Goal: Task Accomplishment & Management: Complete application form

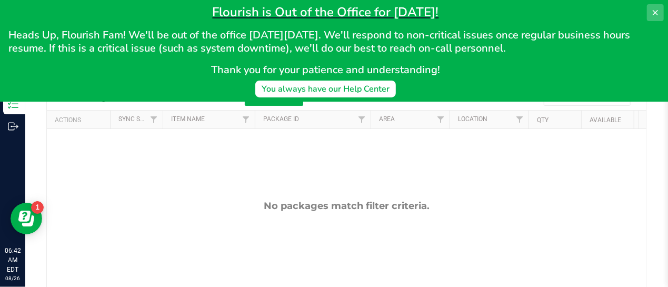
click at [651, 13] on icon at bounding box center [655, 12] width 8 height 8
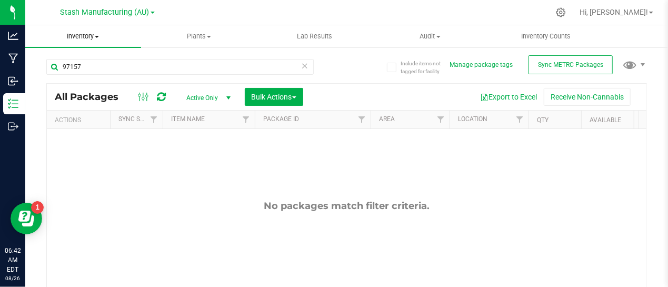
click at [97, 36] on span at bounding box center [97, 37] width 4 height 2
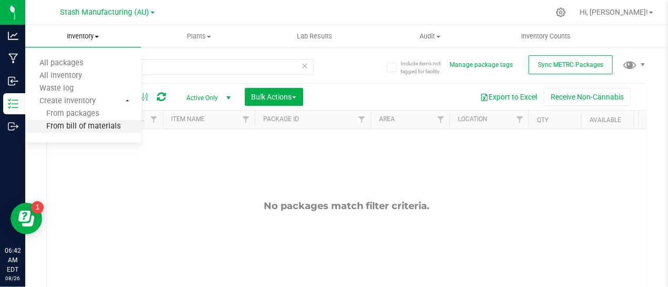
click at [88, 124] on span "From bill of materials" at bounding box center [72, 126] width 95 height 9
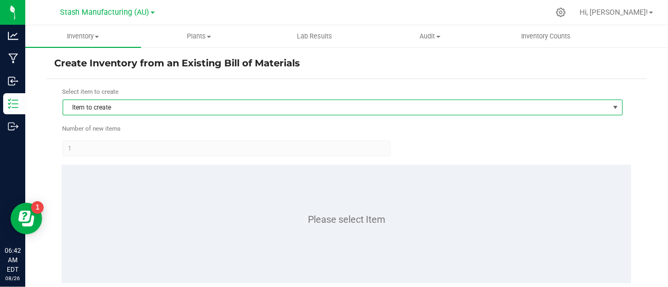
click at [113, 106] on span "Item to create" at bounding box center [336, 107] width 546 height 15
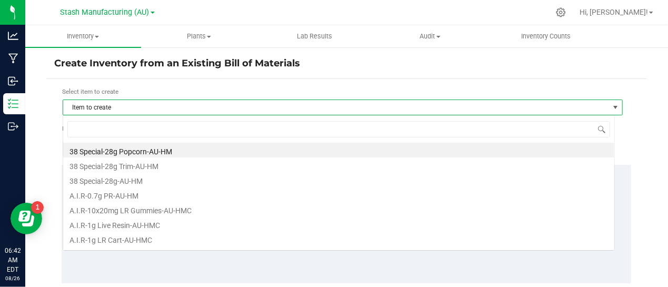
scroll to position [15, 552]
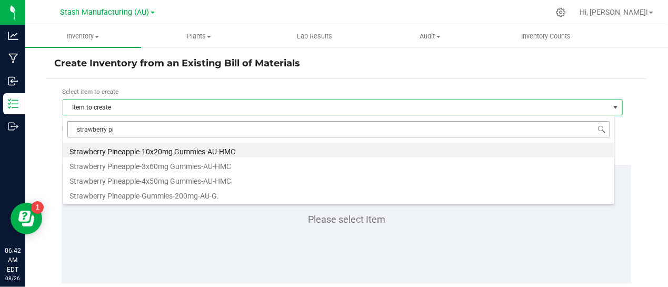
type input "strawberry pin"
click at [172, 151] on li "Strawberry Pineapple-10x20mg Gummies-AU-HMC" at bounding box center [338, 150] width 551 height 15
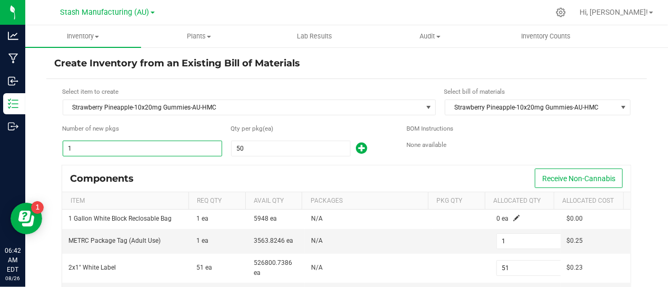
click at [153, 144] on input "1" at bounding box center [142, 148] width 158 height 15
type input "6"
type input "306"
type input "6"
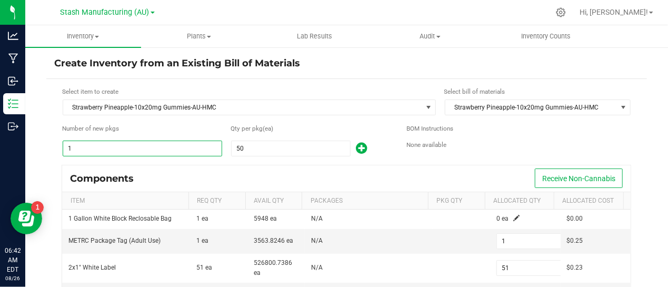
type input "54"
type input "60"
type input "3,060"
type input "60"
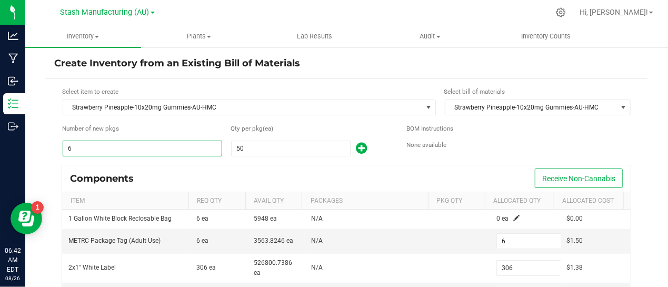
type input "540"
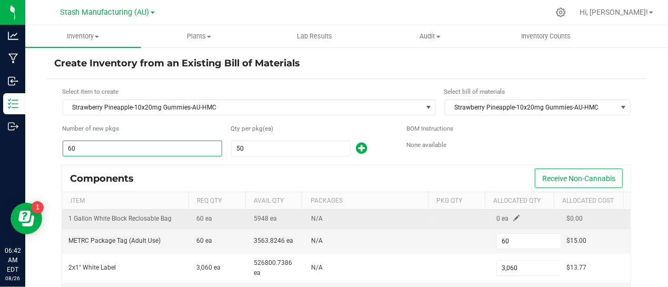
type input "60"
click at [513, 215] on span at bounding box center [516, 218] width 6 height 6
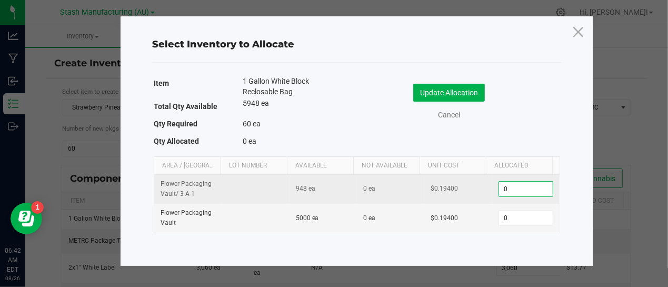
click at [501, 188] on input "0" at bounding box center [526, 189] width 54 height 15
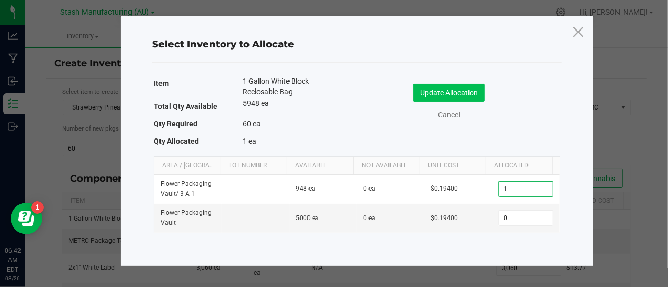
type input "1"
click at [437, 84] on button "Update Allocation" at bounding box center [449, 93] width 72 height 18
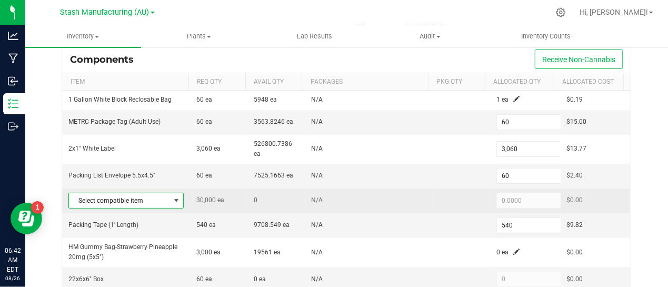
click at [178, 196] on span at bounding box center [176, 200] width 13 height 15
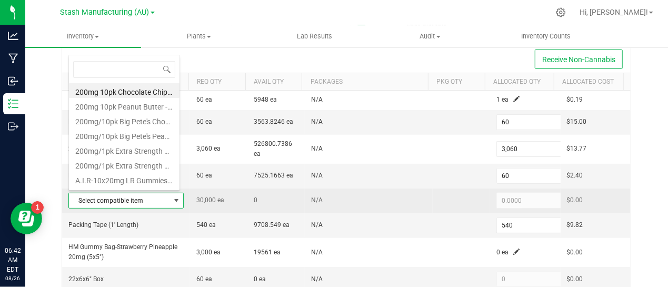
scroll to position [15, 109]
type input "strawberry pi"
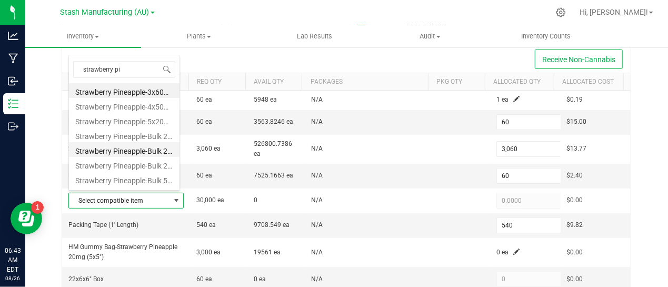
click at [150, 143] on li "Strawberry Pineapple-Bulk 20mg Gummies-AU-HMC" at bounding box center [124, 149] width 110 height 15
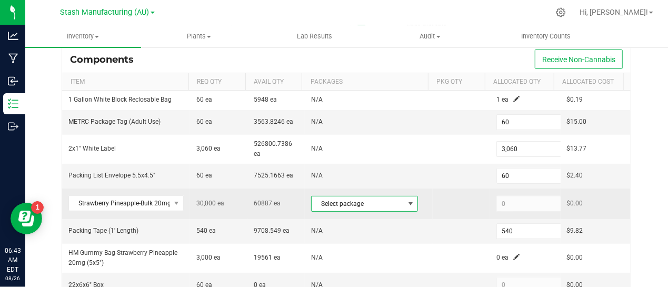
click at [406, 202] on span at bounding box center [410, 203] width 8 height 8
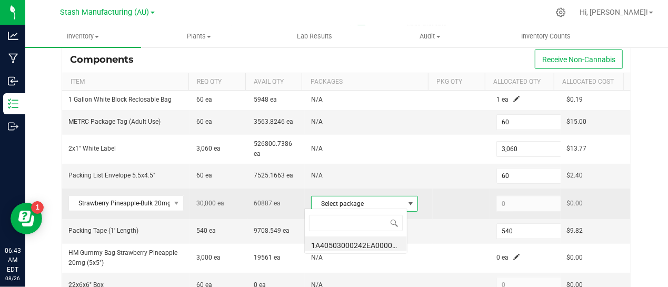
scroll to position [15, 103]
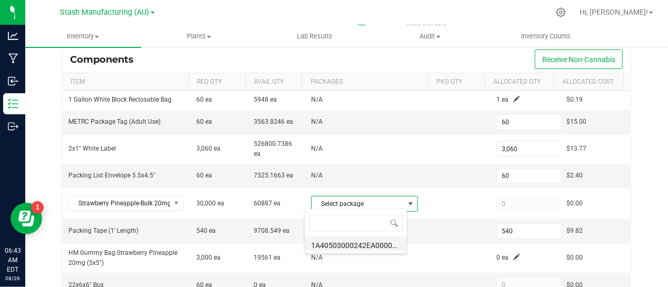
click at [350, 244] on li "1A40503000242EA000098591 (SP20mgHMC.[DATE])" at bounding box center [356, 243] width 102 height 15
type input "30,000"
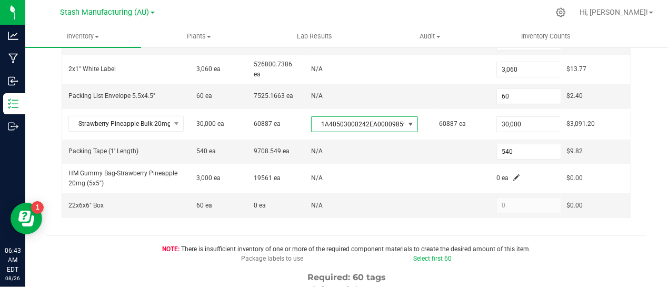
scroll to position [199, 0]
click at [566, 12] on icon at bounding box center [560, 12] width 11 height 11
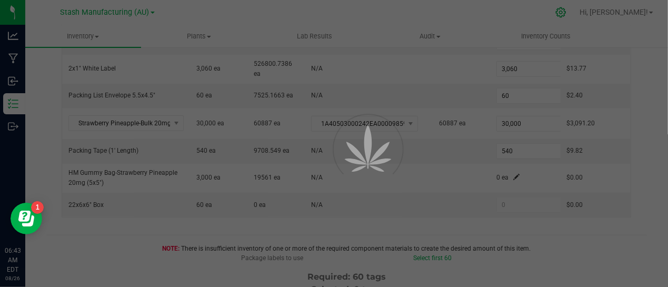
scroll to position [22, 0]
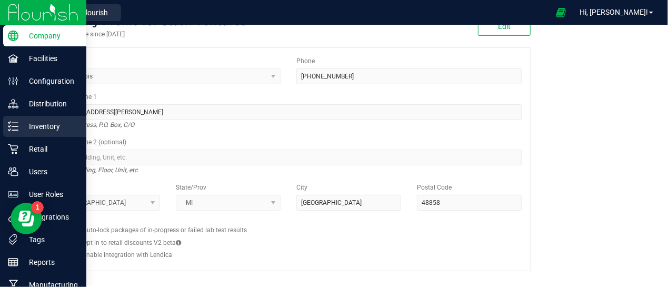
click at [41, 127] on p "Inventory" at bounding box center [49, 126] width 63 height 13
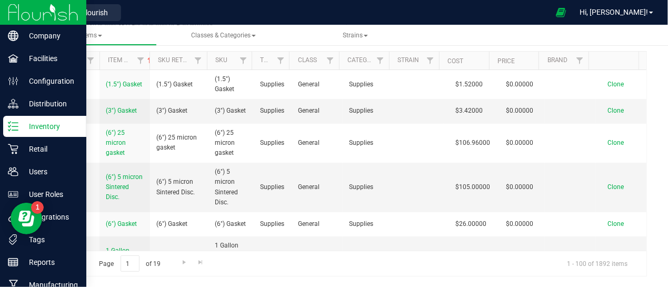
scroll to position [55, 0]
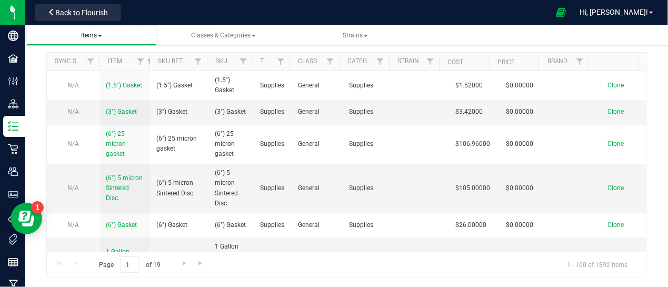
click at [101, 36] on span at bounding box center [100, 36] width 4 height 2
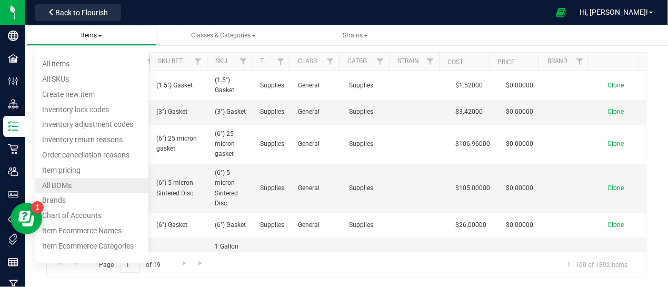
click at [78, 183] on li "All BOMs" at bounding box center [92, 185] width 114 height 15
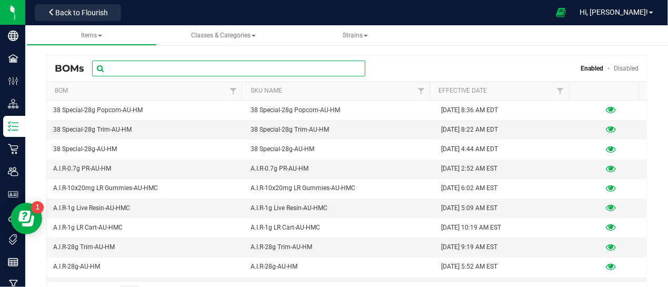
click at [164, 71] on input "text" at bounding box center [228, 69] width 273 height 16
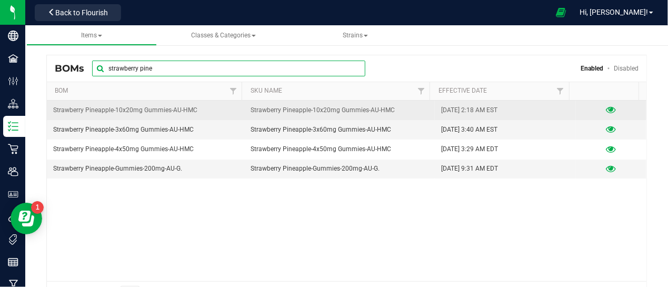
type input "strawberry pine"
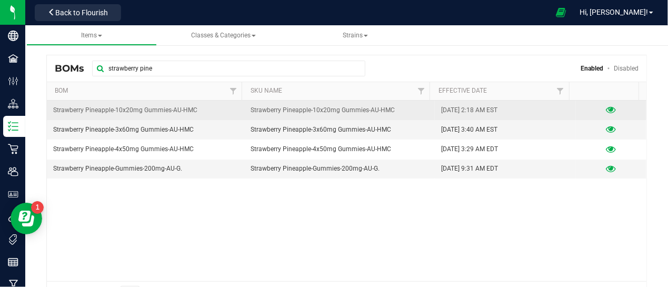
click at [606, 107] on icon at bounding box center [611, 109] width 10 height 7
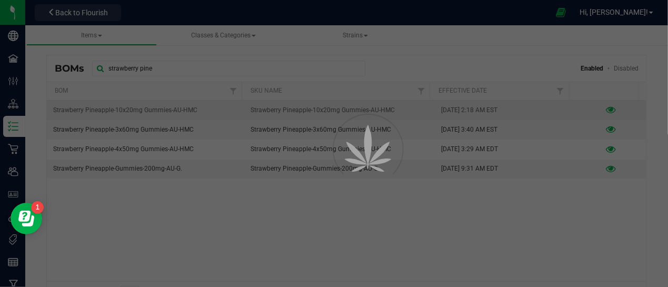
select select "671"
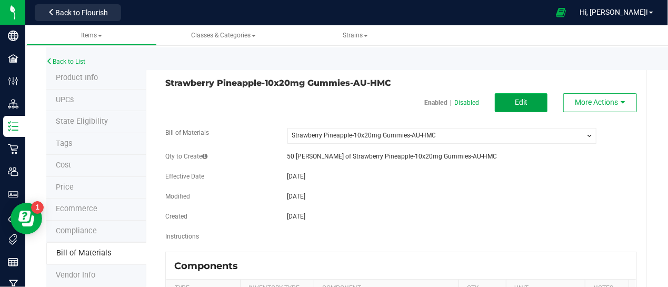
click at [515, 106] on span "Edit" at bounding box center [521, 102] width 13 height 8
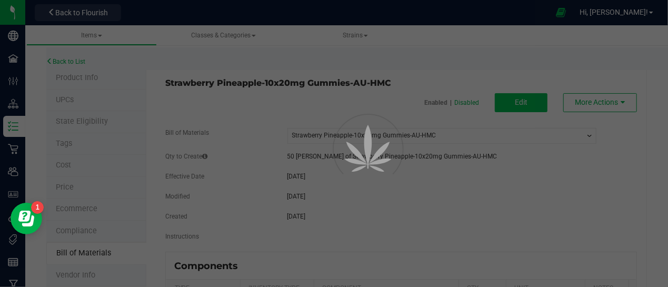
select select "671"
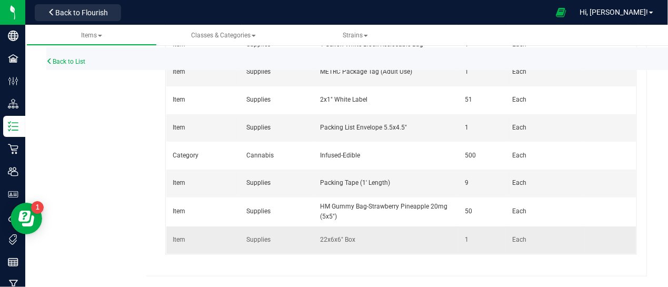
scroll to position [0, 99]
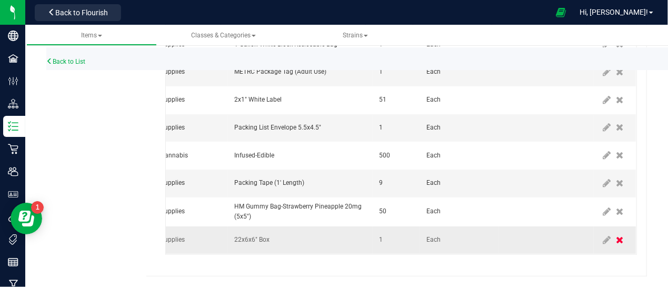
click at [616, 235] on icon at bounding box center [619, 239] width 7 height 9
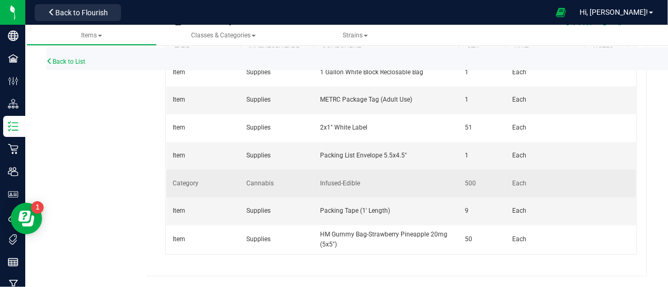
scroll to position [164, 0]
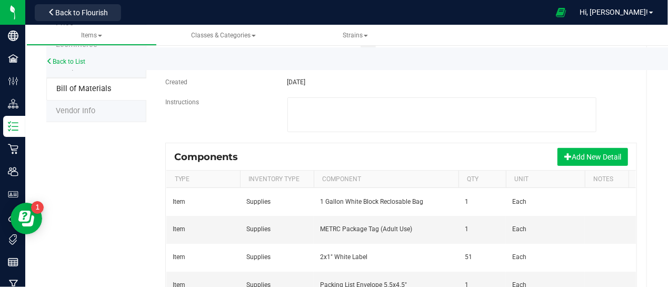
click at [582, 159] on button "Add New Detail" at bounding box center [592, 157] width 71 height 18
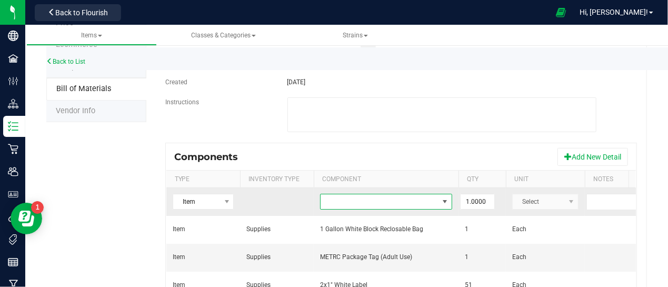
click at [336, 209] on span "NO DATA FOUND" at bounding box center [379, 201] width 118 height 15
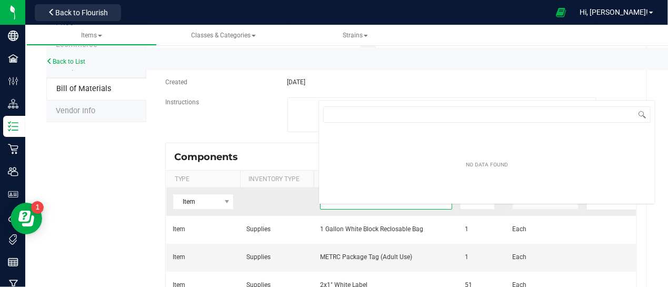
scroll to position [15, 132]
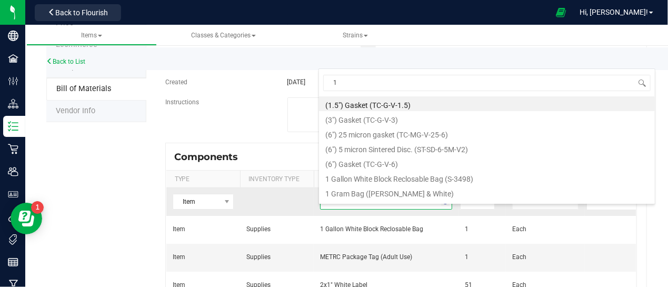
type input "17"
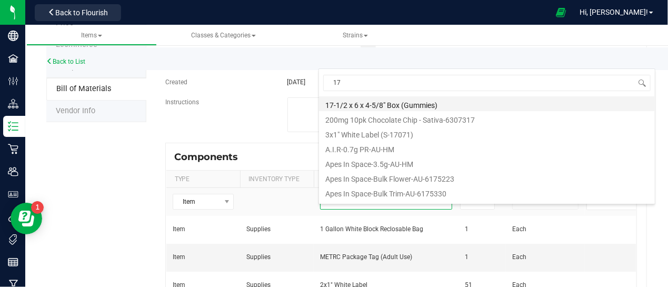
click at [361, 100] on li "17-1/2 x 6 x 4-5/8" Box (Gummies)" at bounding box center [487, 103] width 336 height 15
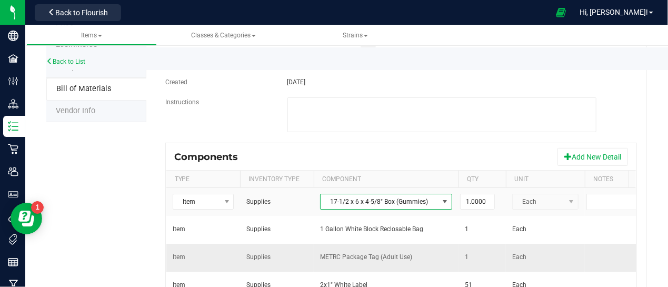
scroll to position [0, 99]
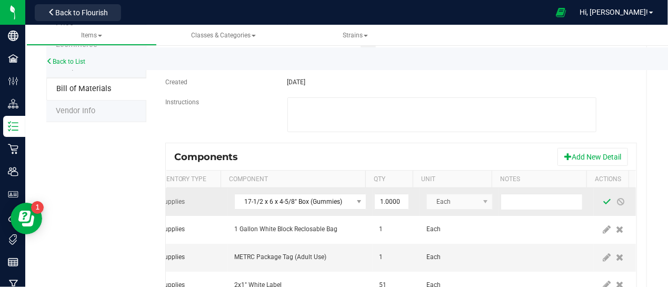
click at [602, 206] on span at bounding box center [606, 201] width 8 height 8
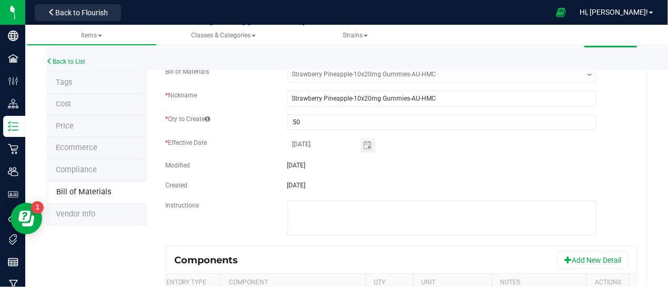
scroll to position [0, 0]
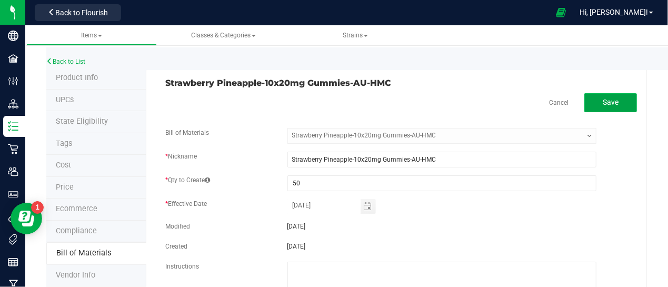
click at [602, 112] on button "Save" at bounding box center [610, 102] width 53 height 19
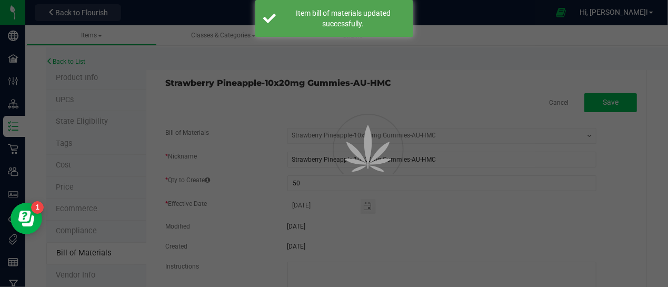
select select "671"
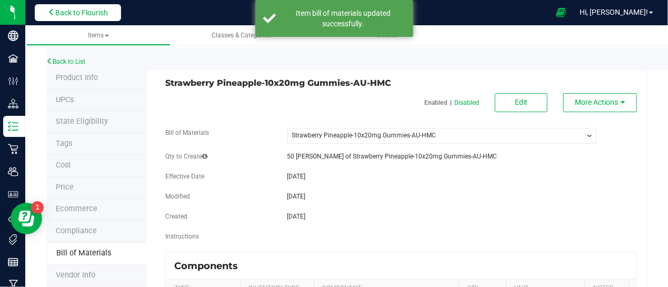
click at [81, 12] on span "Back to Flourish" at bounding box center [81, 12] width 53 height 8
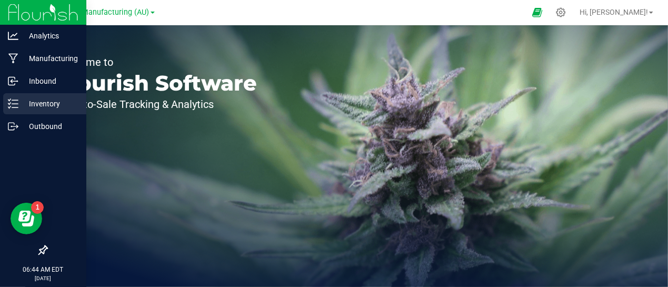
click at [47, 105] on p "Inventory" at bounding box center [49, 103] width 63 height 13
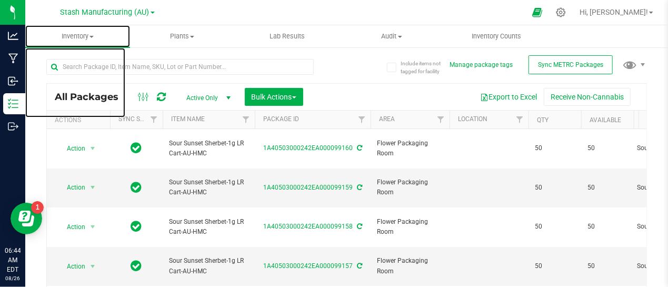
click at [93, 37] on span at bounding box center [91, 37] width 4 height 2
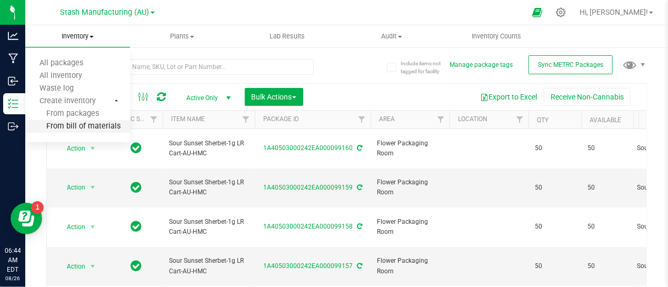
click at [85, 125] on span "From bill of materials" at bounding box center [72, 126] width 95 height 9
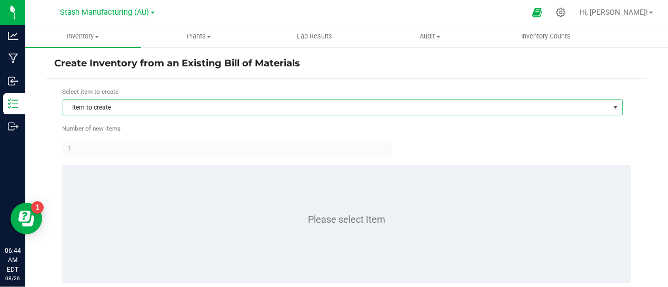
click at [120, 107] on span "Item to create" at bounding box center [336, 107] width 546 height 15
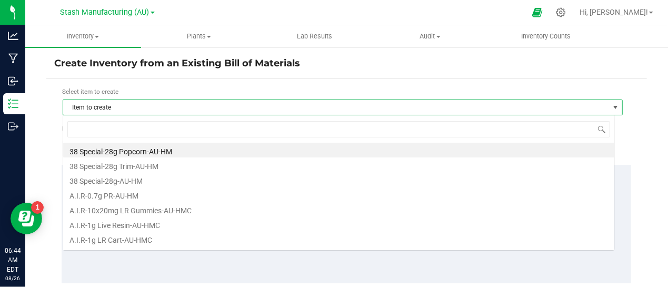
scroll to position [15, 552]
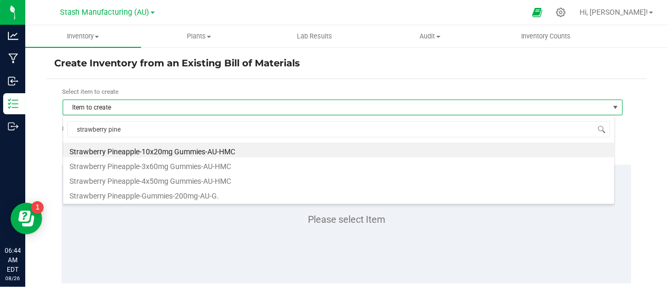
type input "strawberry pinea"
click at [217, 149] on li "Strawberry Pineapple-10x20mg Gummies-AU-HMC" at bounding box center [338, 150] width 551 height 15
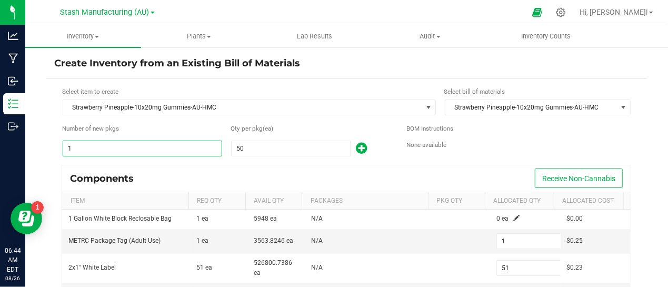
click at [154, 146] on input "1" at bounding box center [142, 148] width 158 height 15
type input "6"
type input "306"
type input "6"
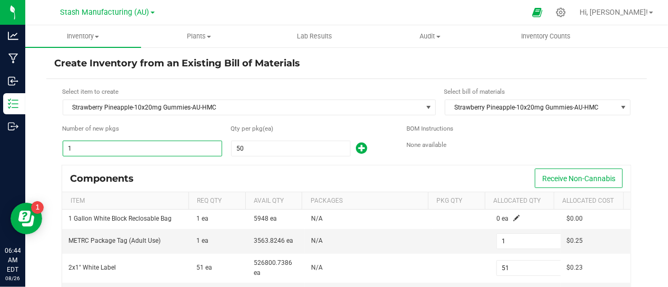
type input "54"
type input "6"
type input "60"
type input "3,060"
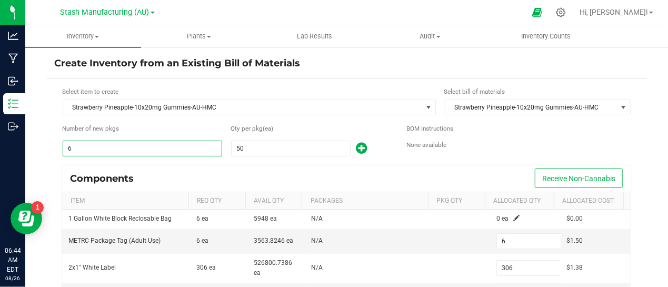
type input "60"
type input "540"
type input "60"
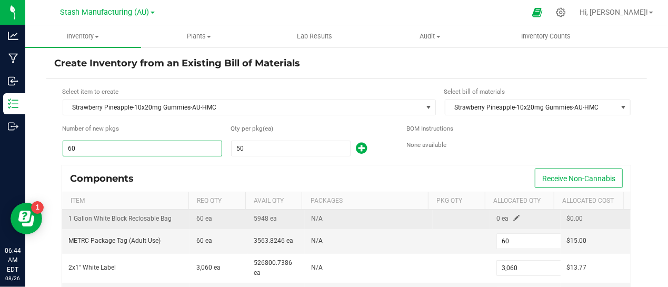
type input "60"
click at [513, 217] on span at bounding box center [516, 218] width 6 height 6
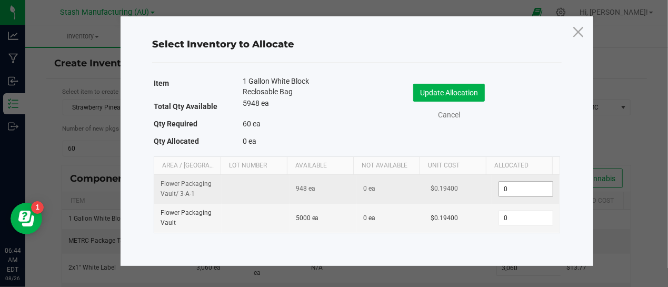
click at [501, 186] on input "0" at bounding box center [526, 189] width 54 height 15
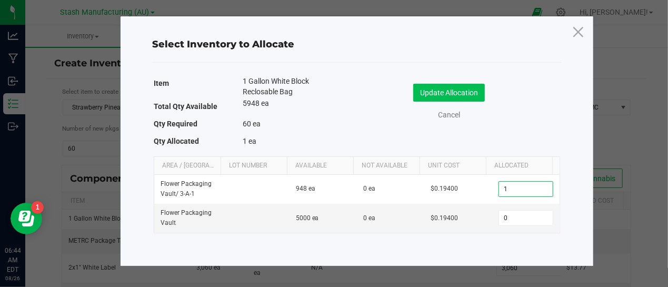
type input "1"
click at [446, 90] on button "Update Allocation" at bounding box center [449, 93] width 72 height 18
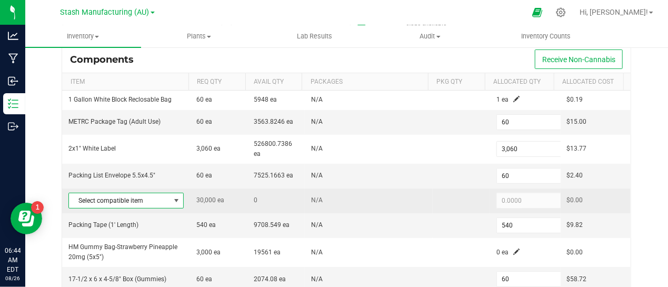
click at [172, 197] on span at bounding box center [176, 200] width 8 height 8
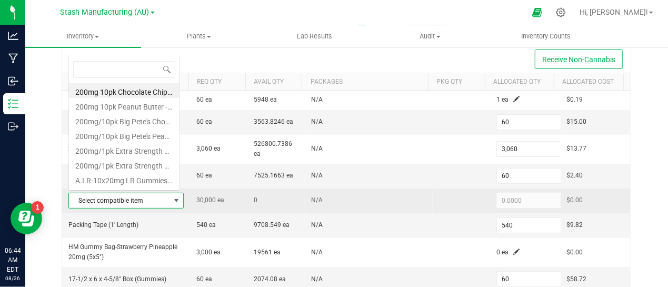
scroll to position [15, 109]
type input "strawberry pin"
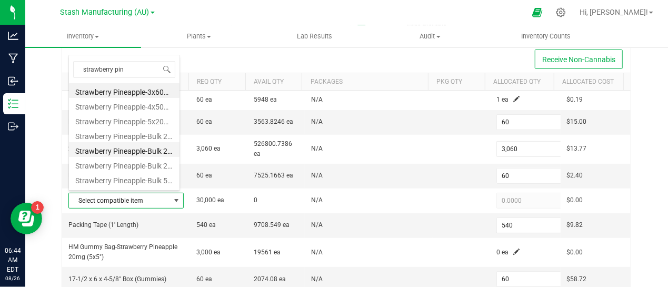
click at [145, 150] on li "Strawberry Pineapple-Bulk 20mg Gummies-AU-HMC" at bounding box center [124, 149] width 110 height 15
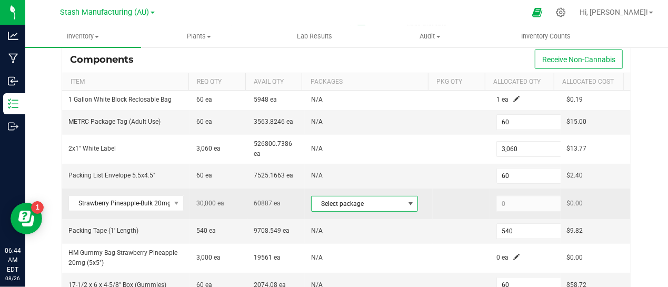
click at [406, 200] on span at bounding box center [410, 203] width 8 height 8
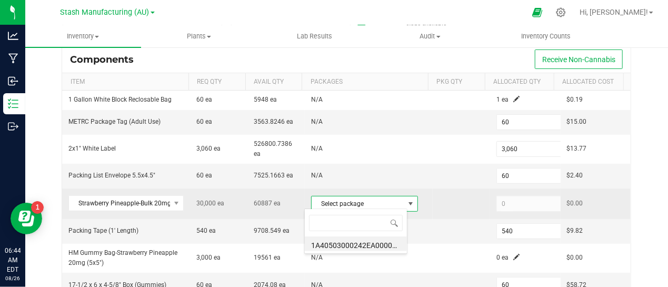
scroll to position [15, 103]
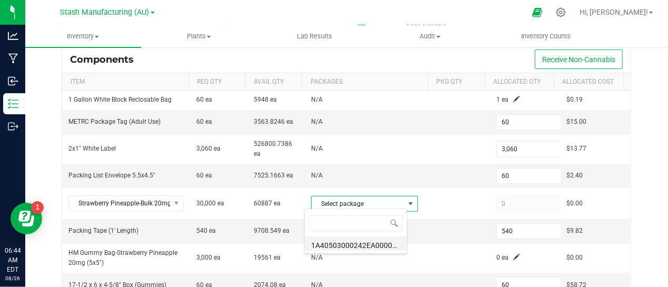
click at [358, 244] on li "1A40503000242EA000098591 (SP20mgHMC.[DATE])" at bounding box center [356, 243] width 102 height 15
type input "30,000"
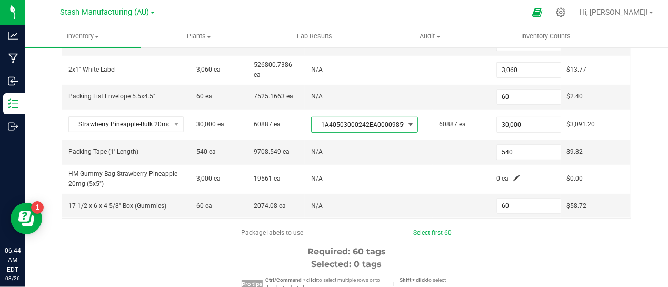
scroll to position [200, 0]
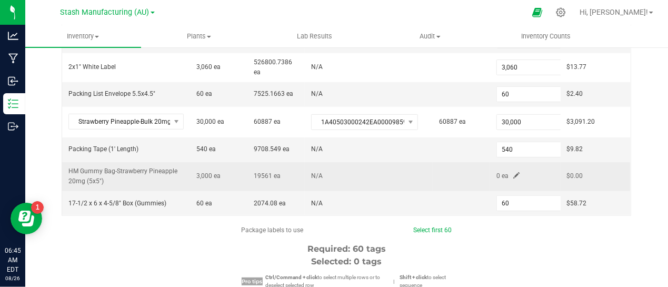
click at [513, 172] on span at bounding box center [516, 175] width 6 height 6
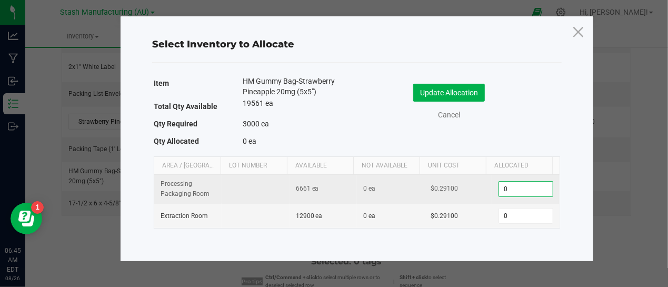
click at [502, 189] on input "0" at bounding box center [526, 189] width 54 height 15
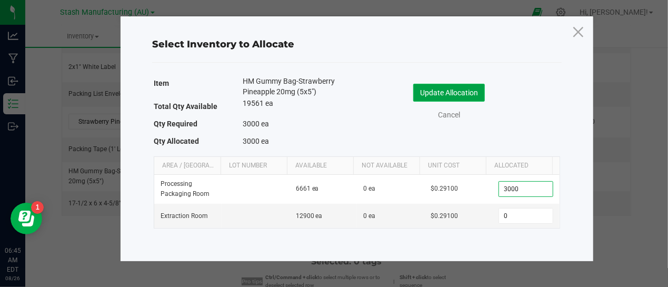
type input "3,000"
click at [444, 90] on button "Update Allocation" at bounding box center [449, 93] width 72 height 18
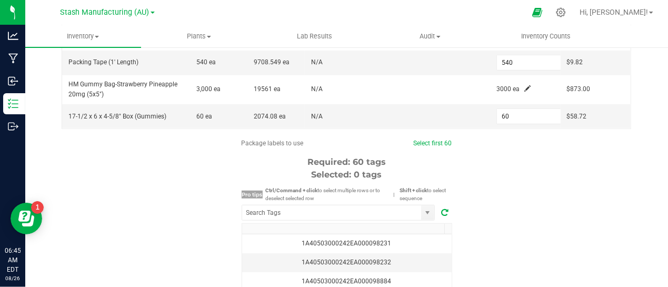
scroll to position [290, 0]
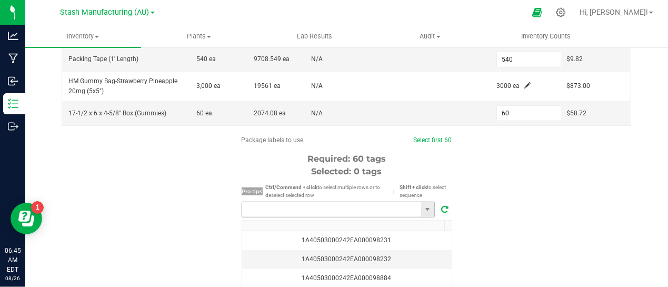
click at [286, 204] on input "NO DATA FOUND" at bounding box center [331, 209] width 179 height 15
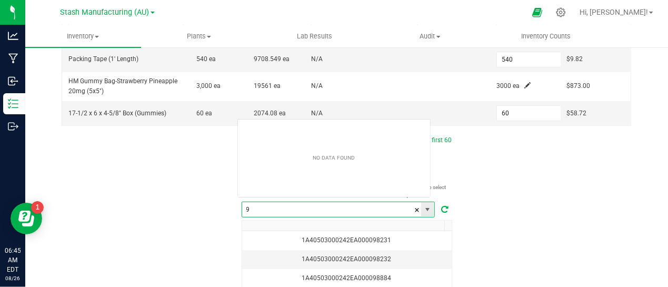
scroll to position [15, 193]
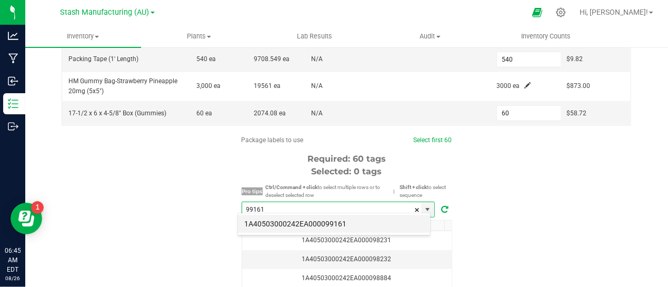
click at [298, 221] on li "1A40503000242EA000099161" at bounding box center [334, 224] width 192 height 18
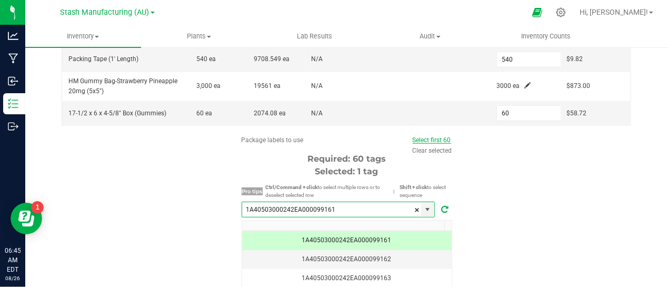
type input "1A40503000242EA000099161"
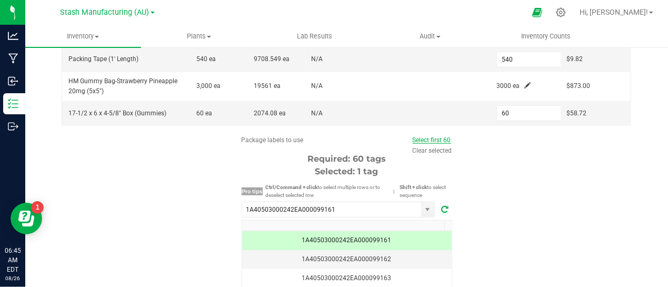
click at [436, 136] on link "Select first 60" at bounding box center [432, 139] width 38 height 7
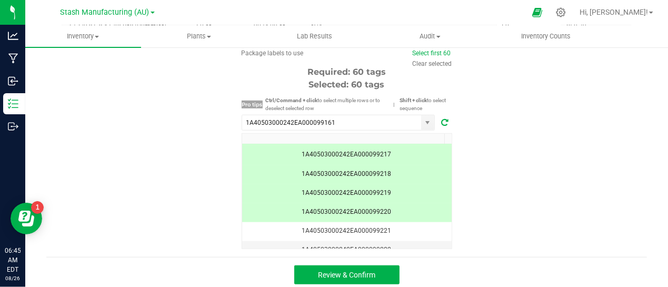
scroll to position [1066, 0]
click at [353, 270] on span "Review & Confirm" at bounding box center [346, 274] width 57 height 8
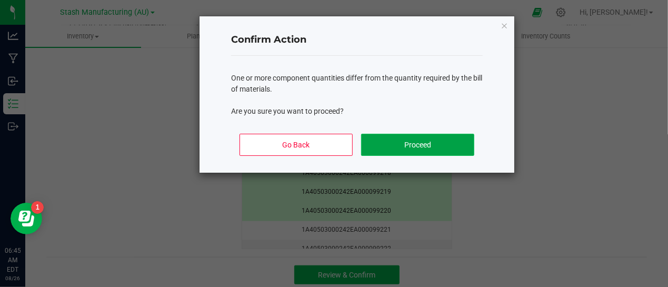
click at [427, 142] on button "Proceed" at bounding box center [417, 145] width 113 height 22
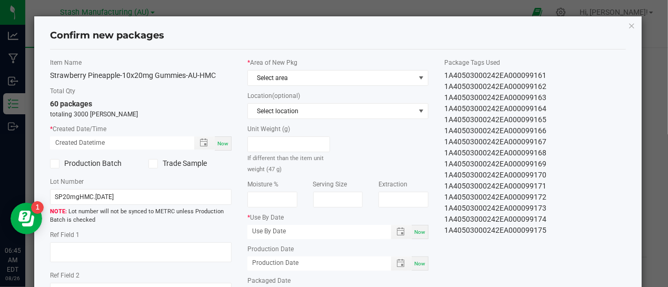
type input "[DATE]"
click at [223, 140] on span "Now" at bounding box center [222, 143] width 11 height 6
type input "[DATE] 06:45 AM"
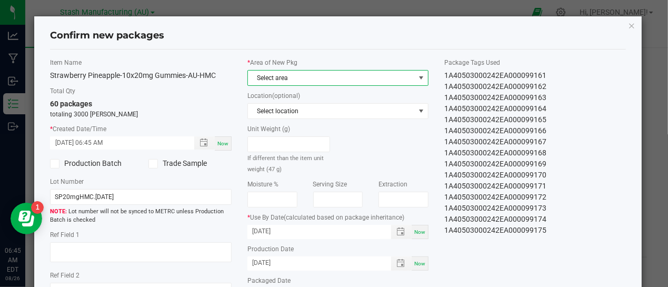
click at [418, 76] on span at bounding box center [421, 78] width 8 height 8
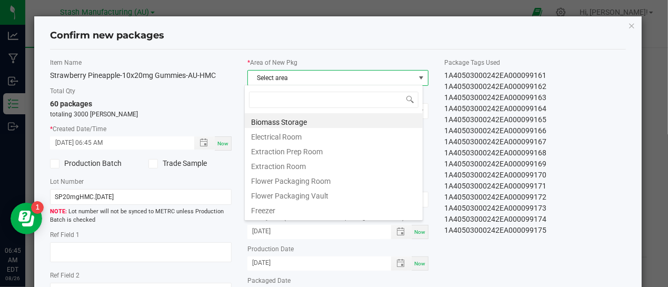
scroll to position [15, 179]
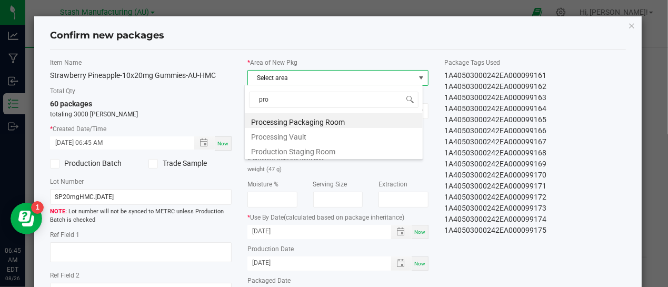
type input "proc"
click at [326, 117] on li "Processing Packaging Room" at bounding box center [334, 120] width 178 height 15
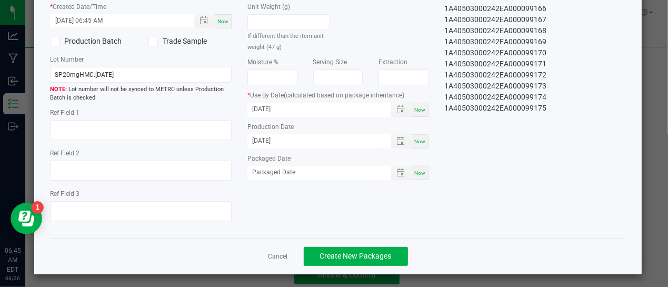
scroll to position [123, 0]
click at [413, 173] on div "Now" at bounding box center [419, 172] width 17 height 14
type input "[DATE]"
click at [345, 256] on span "Create New Packages" at bounding box center [356, 255] width 72 height 8
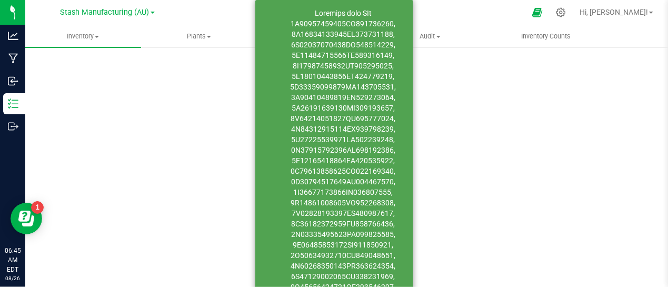
scroll to position [80, 0]
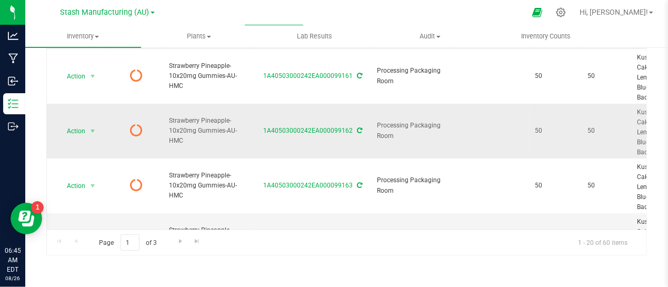
click at [358, 128] on icon at bounding box center [359, 130] width 5 height 6
